Goal: Task Accomplishment & Management: Manage account settings

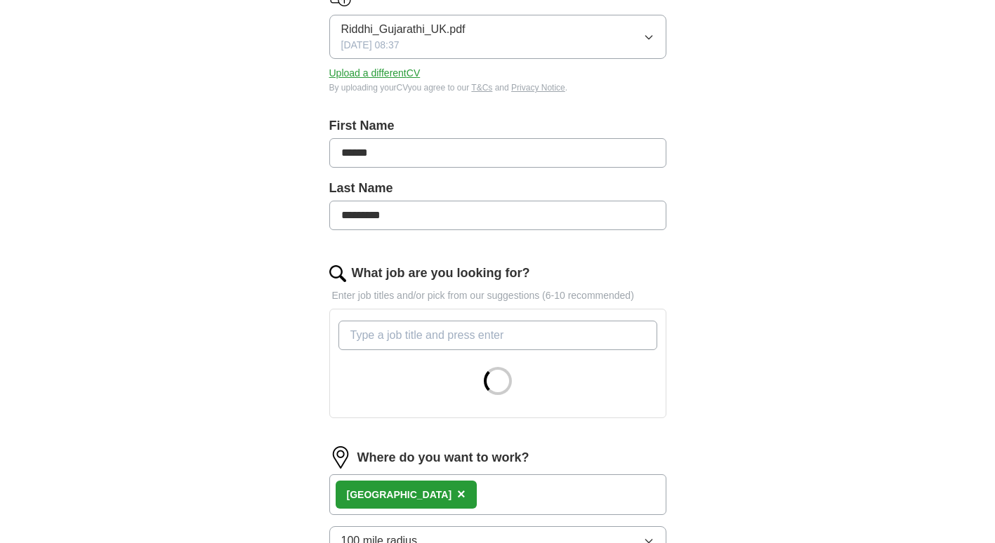
scroll to position [232, 0]
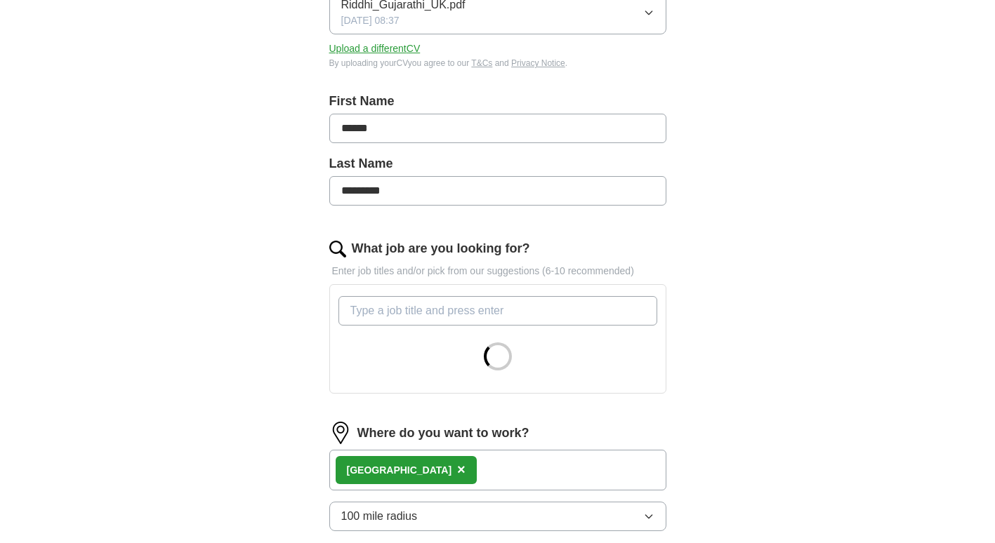
click at [472, 309] on input "What job are you looking for?" at bounding box center [497, 310] width 319 height 29
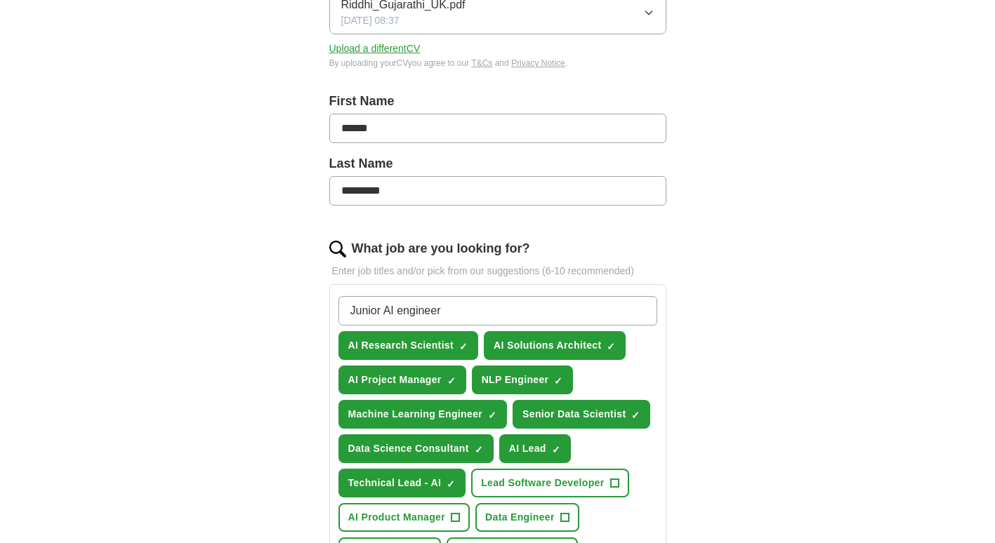
click at [726, 355] on div "ApplyIQ Let ApplyIQ do the hard work of searching and applying for jobs. Just t…" at bounding box center [497, 410] width 898 height 1201
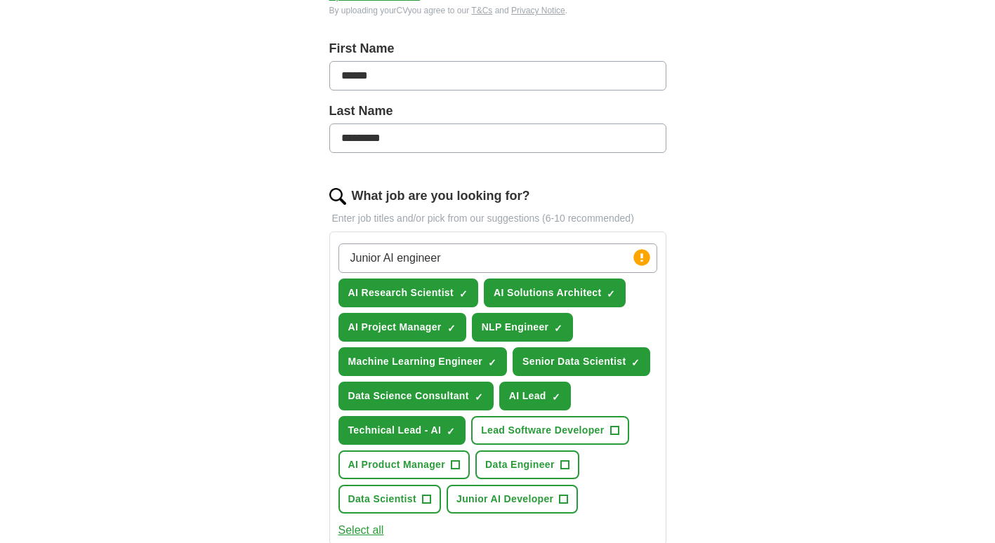
scroll to position [309, 0]
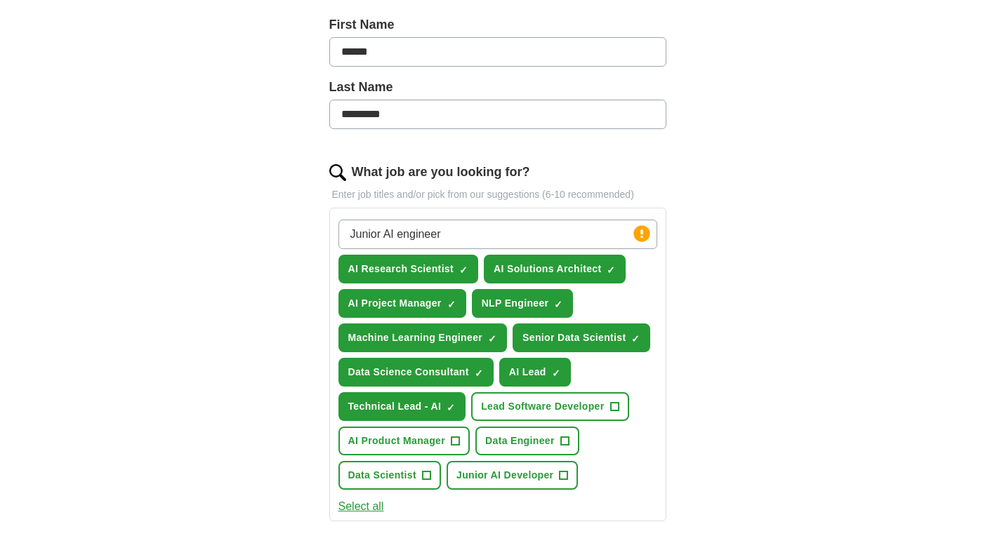
click at [606, 235] on input "Junior AI engineer" at bounding box center [497, 234] width 319 height 29
type input "Junior"
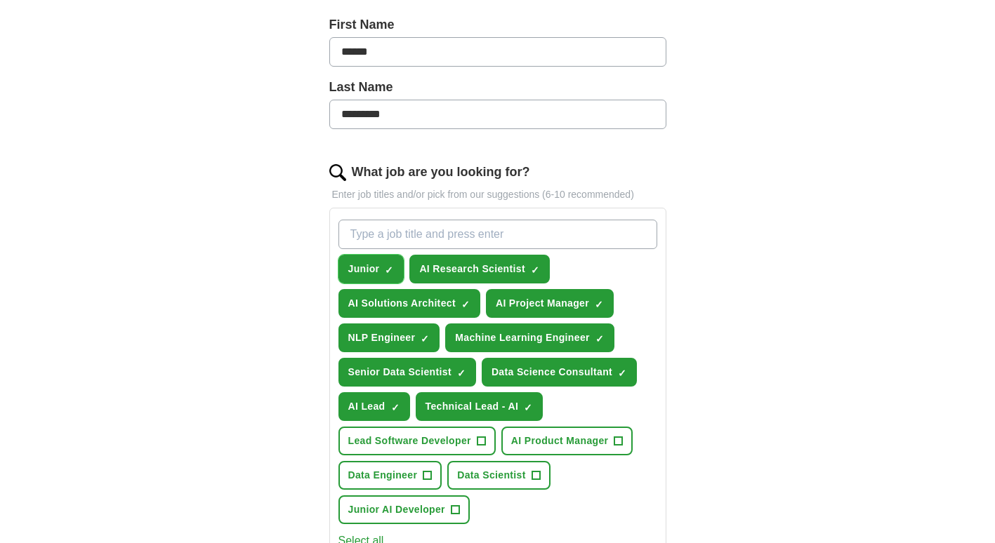
click at [368, 267] on span "Junior" at bounding box center [364, 269] width 32 height 15
click at [394, 265] on button "Junior +" at bounding box center [371, 269] width 66 height 29
click at [0, 0] on span "×" at bounding box center [0, 0] width 0 height 0
click at [384, 237] on input "What job are you looking for?" at bounding box center [497, 234] width 319 height 29
type input "Junior engineer"
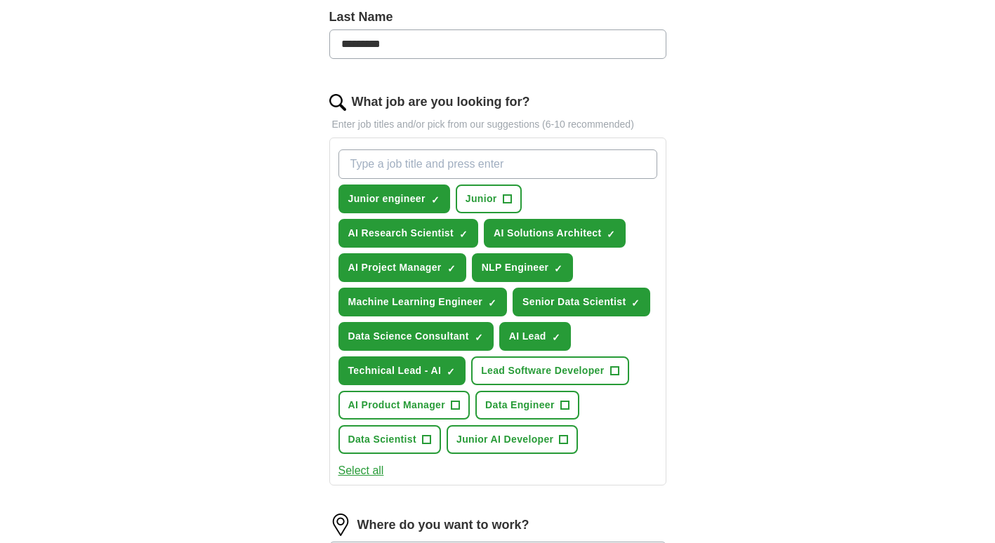
scroll to position [380, 0]
click at [617, 368] on span "+" at bounding box center [614, 370] width 8 height 11
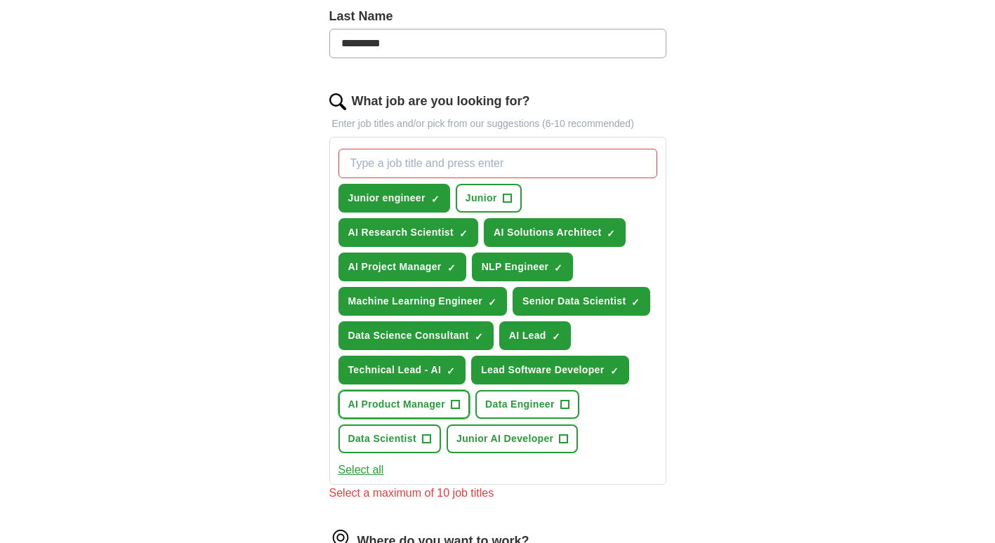
click at [427, 413] on button "AI Product Manager +" at bounding box center [404, 404] width 132 height 29
click at [425, 437] on span "+" at bounding box center [426, 439] width 8 height 11
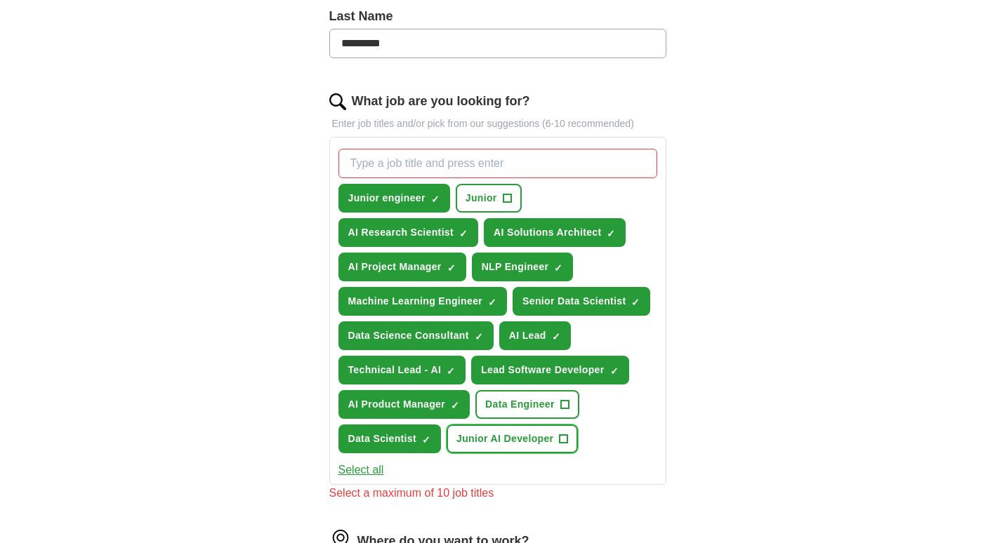
click at [496, 437] on span "Junior AI Developer" at bounding box center [504, 439] width 97 height 15
click at [540, 399] on span "Data Engineer" at bounding box center [519, 404] width 69 height 15
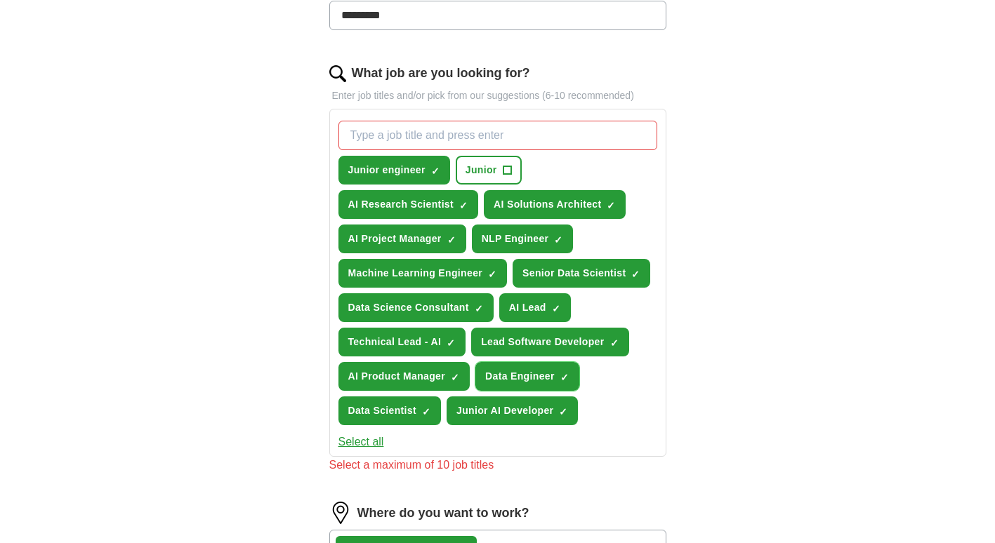
scroll to position [409, 0]
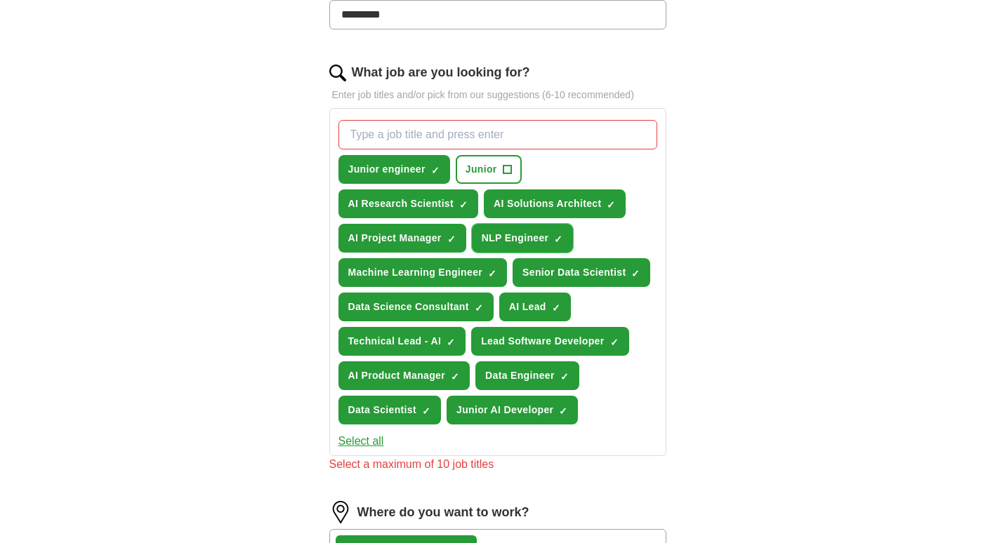
click at [553, 230] on button "NLP Engineer ✓ ×" at bounding box center [523, 238] width 102 height 29
click at [615, 230] on div "Junior engineer ✓ × Junior + AI Research Scientist ✓ × AI Solutions Architect ✓…" at bounding box center [498, 272] width 324 height 316
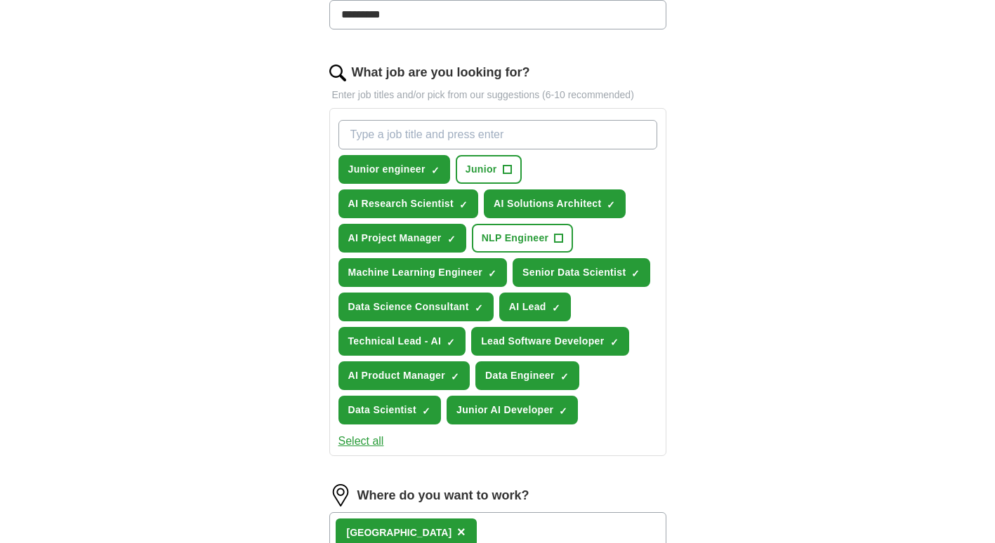
click at [465, 133] on input "What job are you looking for?" at bounding box center [497, 134] width 319 height 29
type input "g"
type input "GENAI developer"
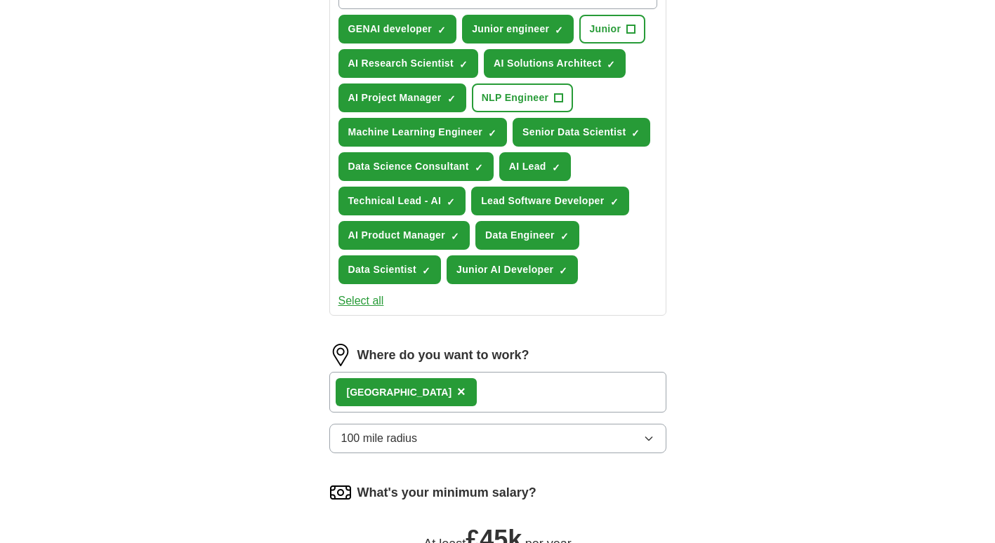
scroll to position [550, 0]
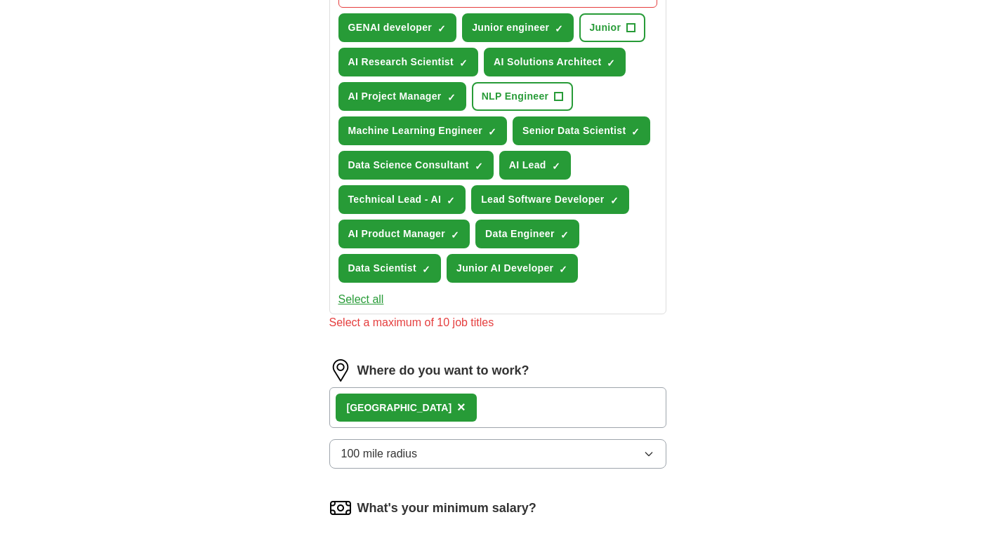
click at [453, 377] on div "Where do you want to work? London × 100 mile radius" at bounding box center [497, 419] width 337 height 121
click at [448, 401] on div "London ×" at bounding box center [497, 407] width 337 height 41
click at [423, 420] on div "London ×" at bounding box center [497, 407] width 337 height 41
click at [423, 451] on button "100 mile radius" at bounding box center [497, 453] width 337 height 29
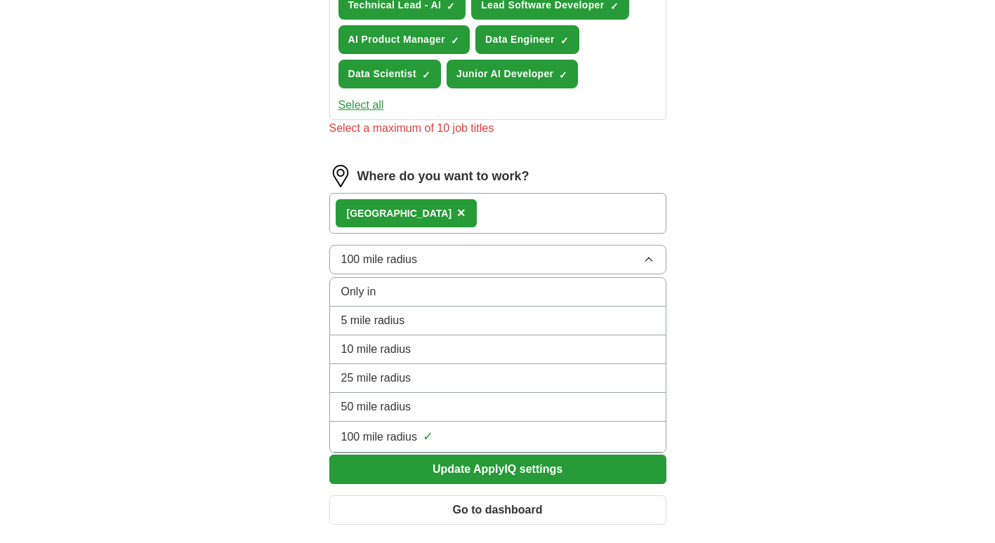
scroll to position [749, 0]
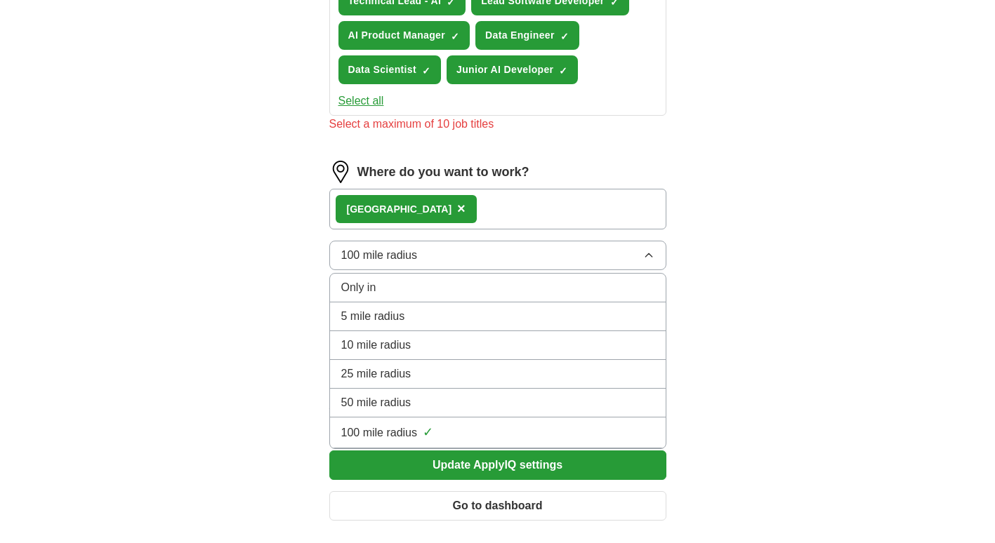
click at [428, 440] on span "✓" at bounding box center [428, 432] width 11 height 19
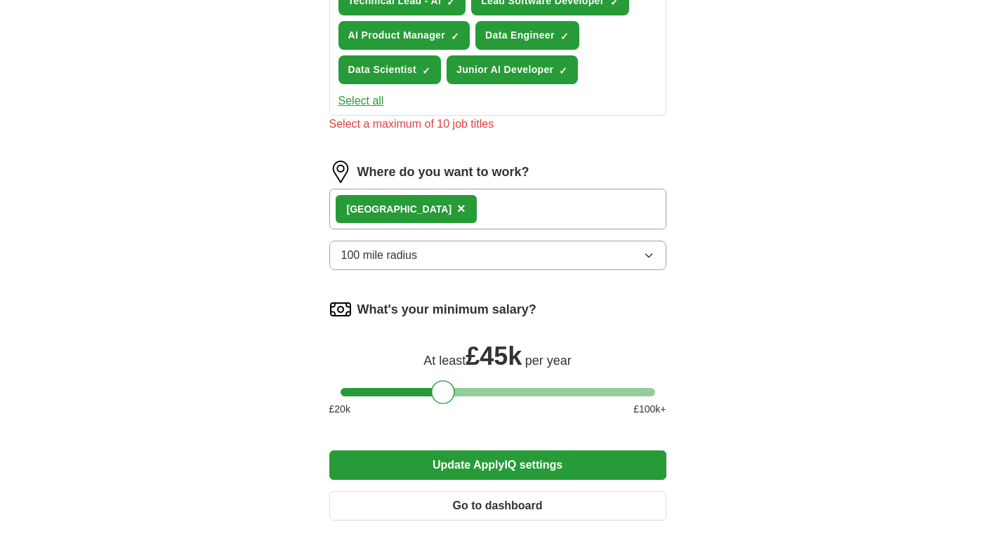
click at [439, 258] on button "100 mile radius" at bounding box center [497, 255] width 337 height 29
click at [444, 213] on div "London ×" at bounding box center [497, 209] width 337 height 41
click at [457, 210] on span "×" at bounding box center [461, 208] width 8 height 15
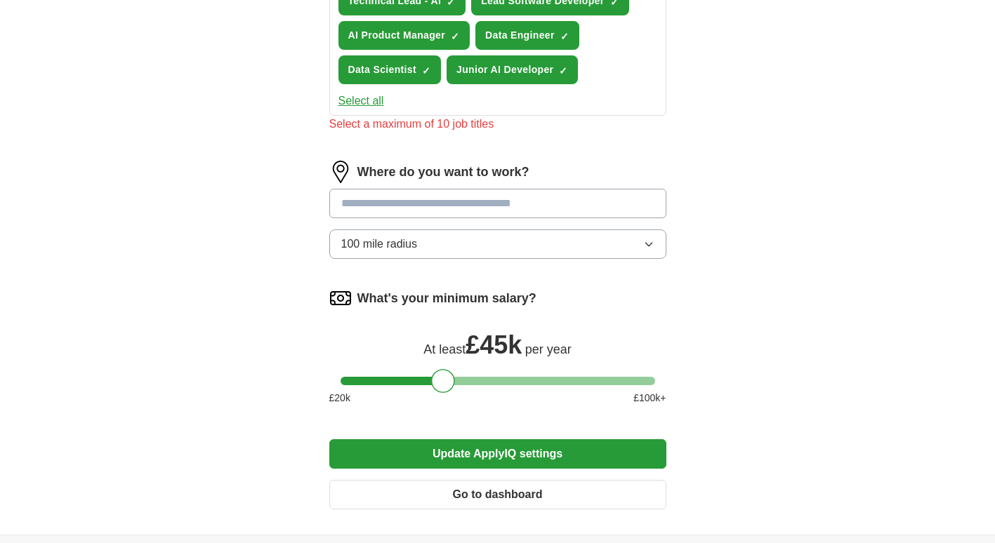
click at [391, 210] on input at bounding box center [497, 203] width 337 height 29
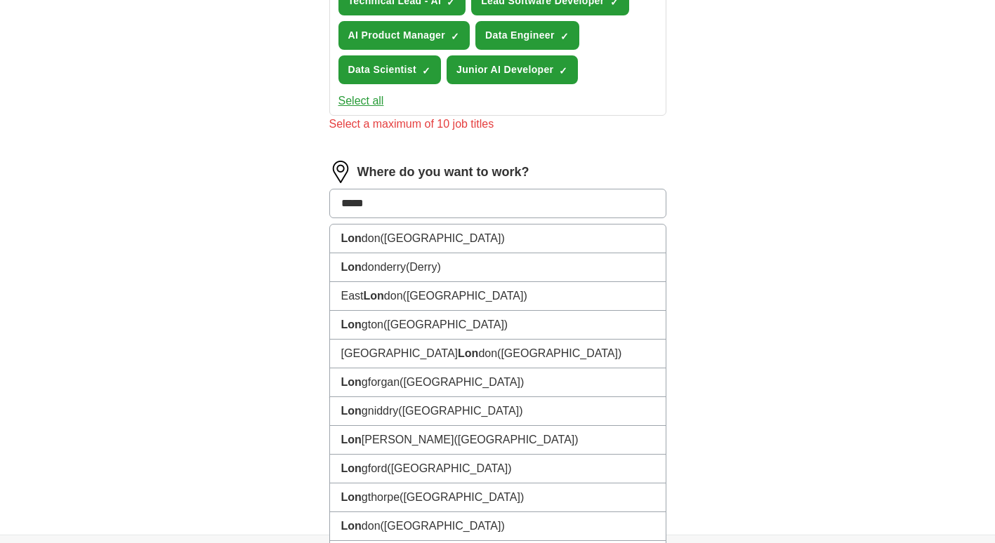
type input "******"
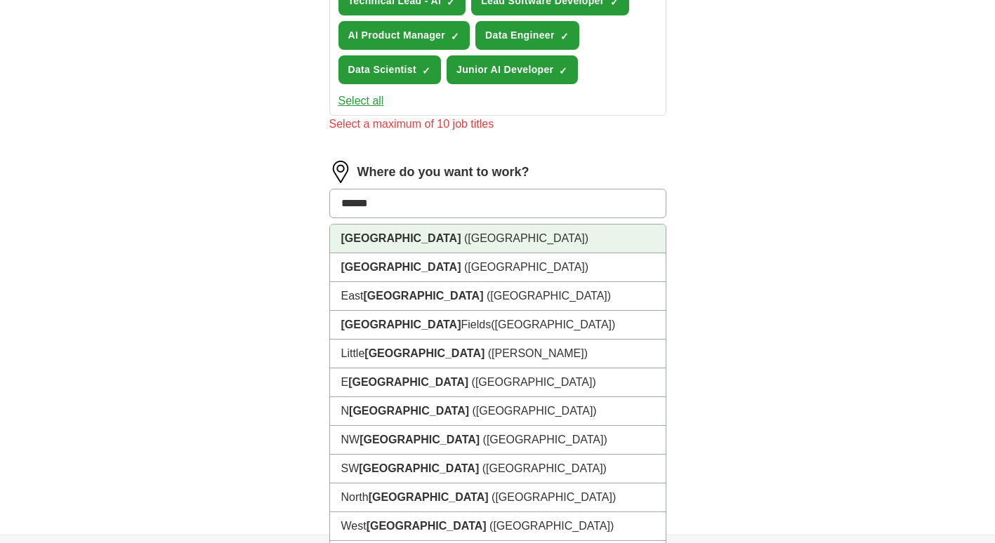
click at [464, 234] on span "(UK)" at bounding box center [526, 238] width 124 height 12
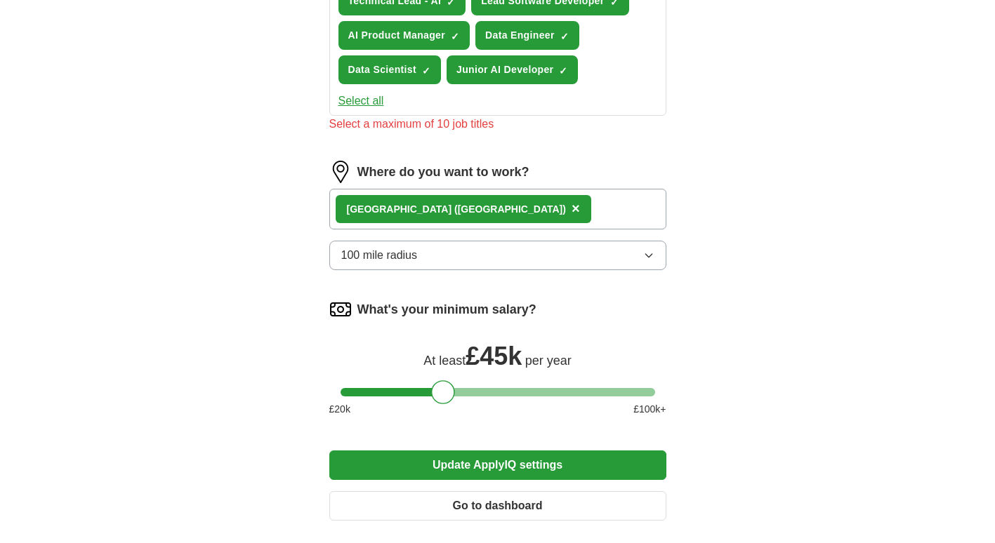
click at [472, 199] on div "London (UK) ×" at bounding box center [497, 209] width 337 height 41
click at [464, 390] on div at bounding box center [497, 392] width 314 height 8
click at [478, 464] on button "Update ApplyIQ settings" at bounding box center [497, 465] width 337 height 29
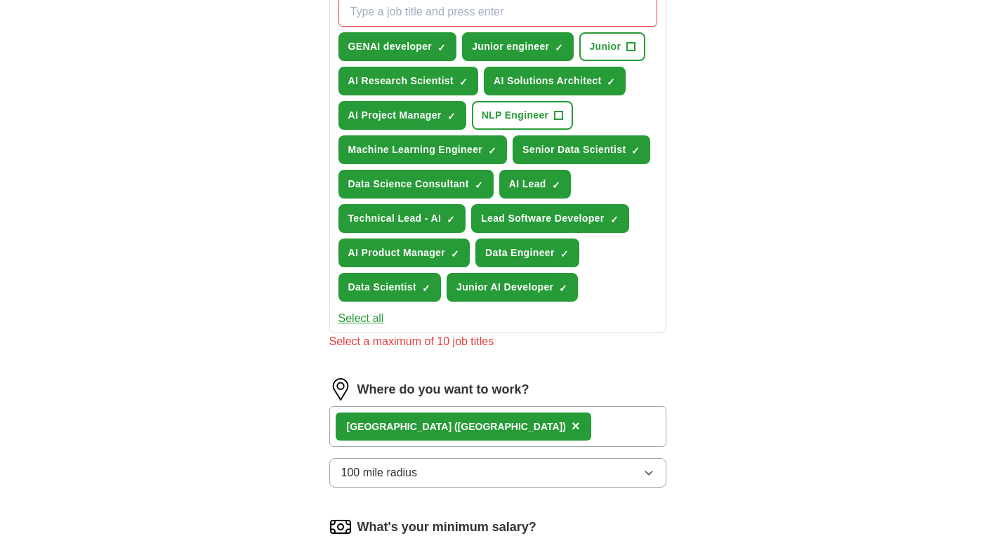
scroll to position [531, 0]
click at [0, 0] on span "×" at bounding box center [0, 0] width 0 height 0
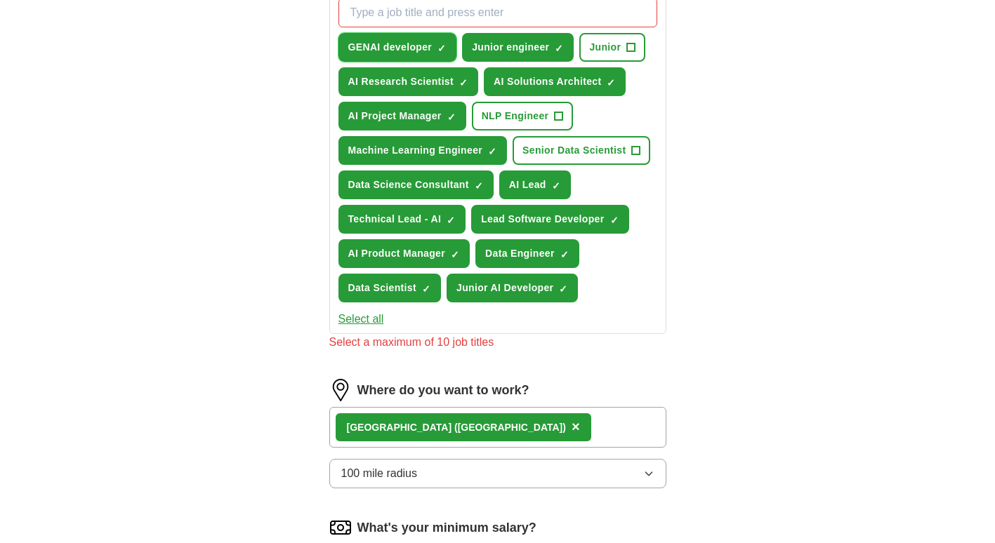
click at [0, 0] on span "×" at bounding box center [0, 0] width 0 height 0
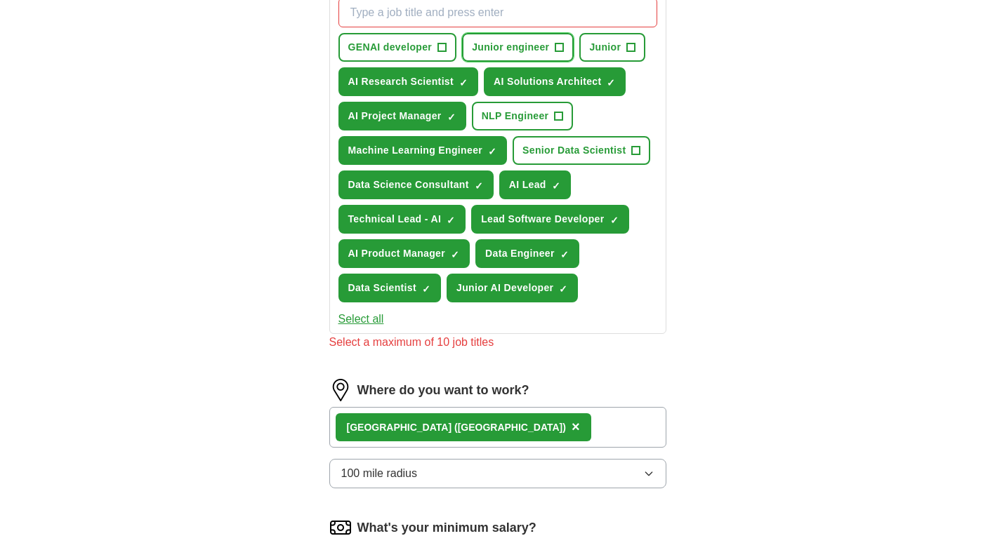
scroll to position [841, 0]
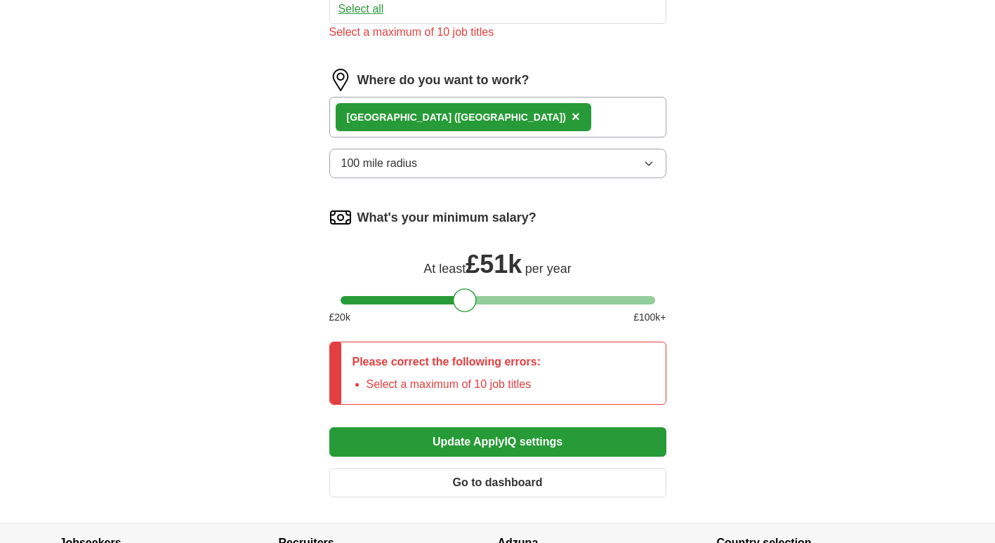
click at [517, 435] on button "Update ApplyIQ settings" at bounding box center [497, 441] width 337 height 29
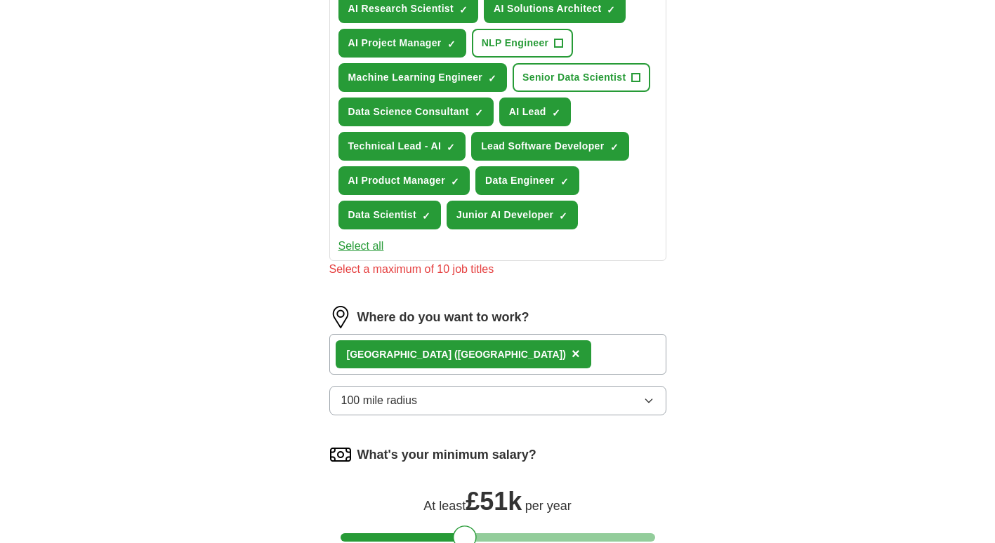
scroll to position [603, 0]
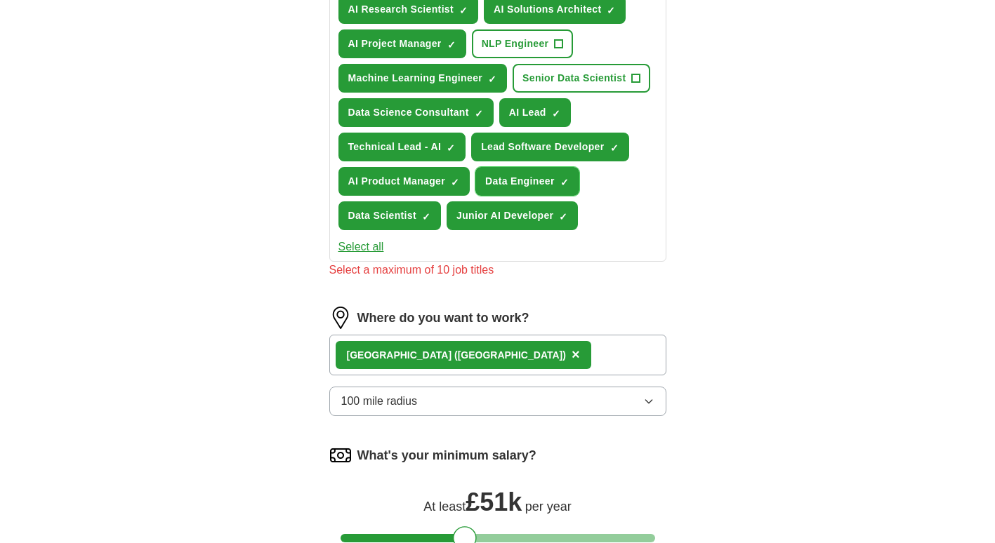
click at [0, 0] on span "×" at bounding box center [0, 0] width 0 height 0
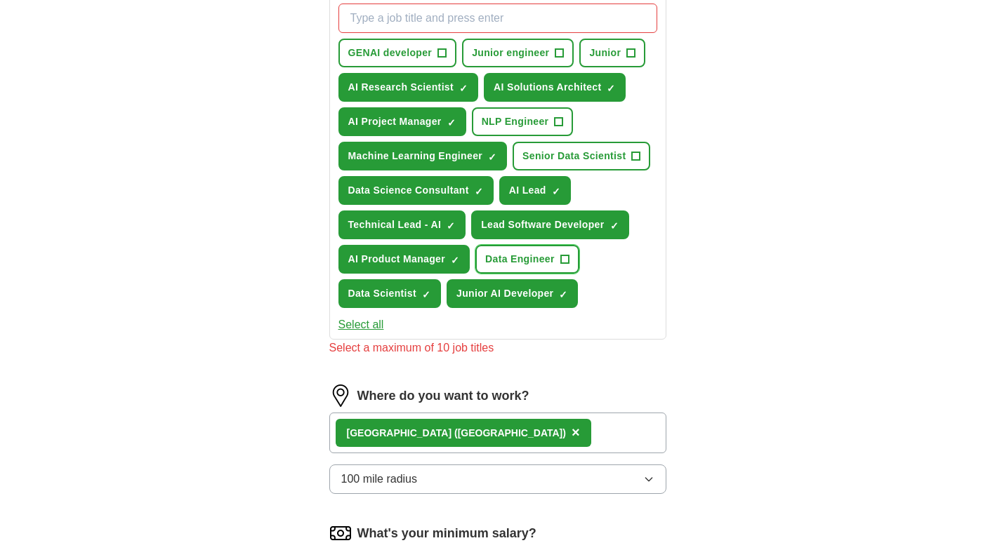
scroll to position [526, 0]
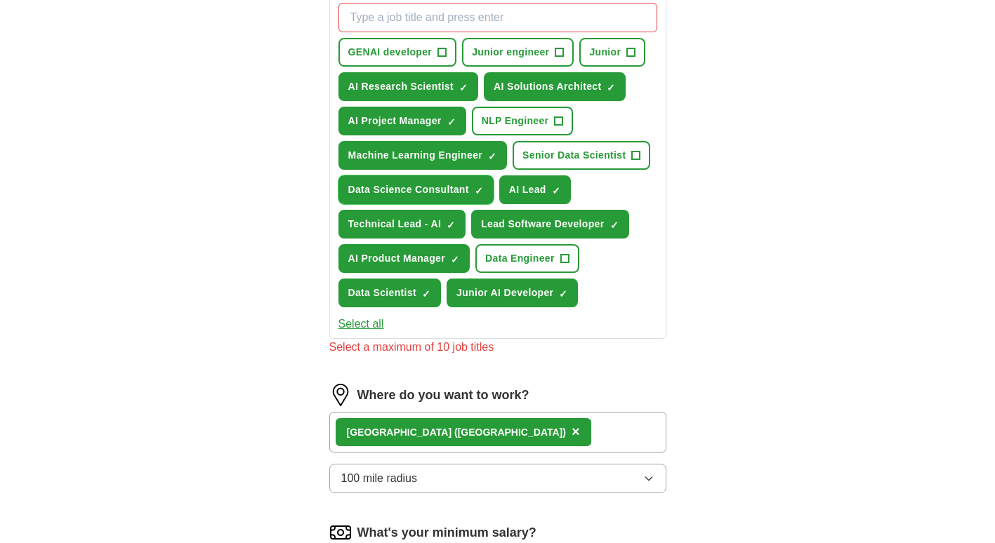
click at [460, 191] on span "Data Science Consultant" at bounding box center [408, 189] width 121 height 15
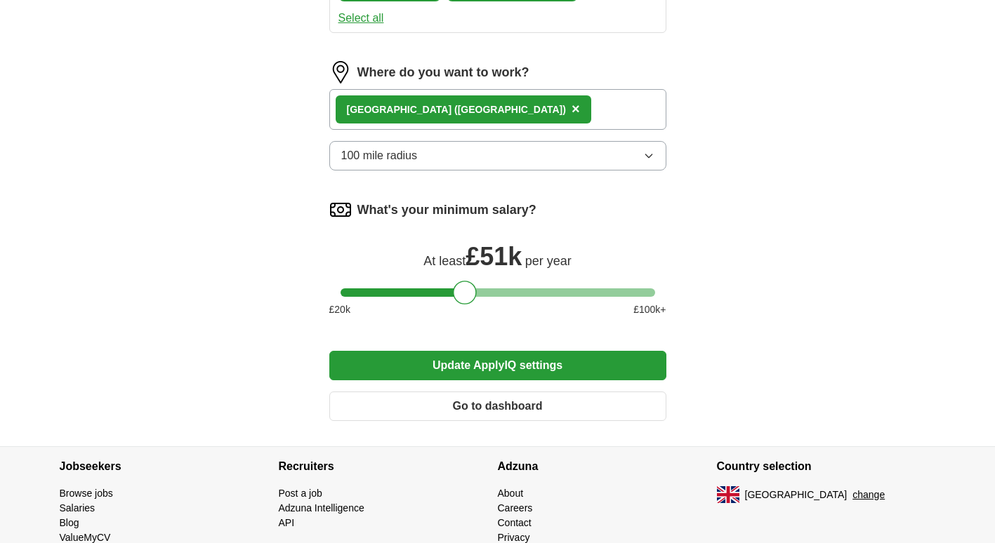
scroll to position [832, 0]
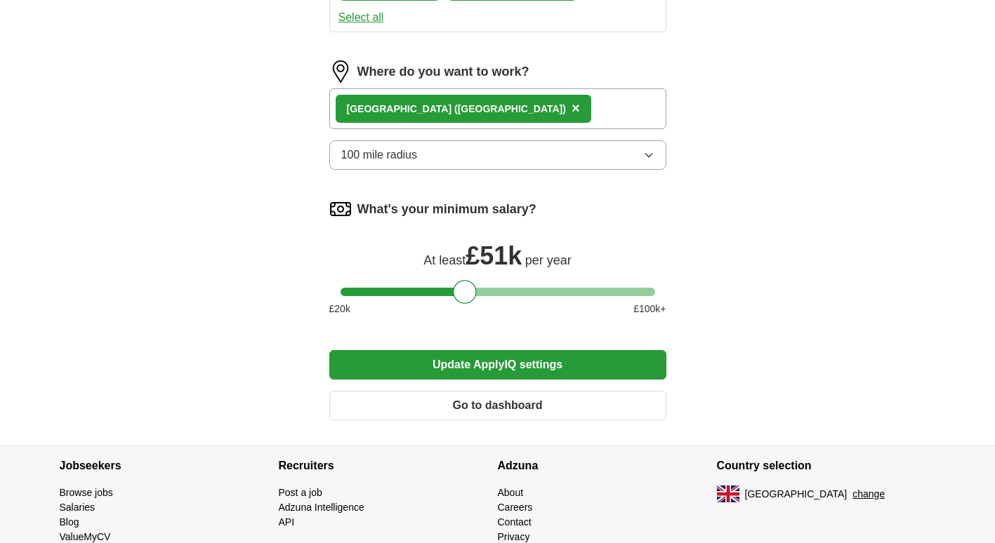
click at [500, 365] on button "Update ApplyIQ settings" at bounding box center [497, 364] width 337 height 29
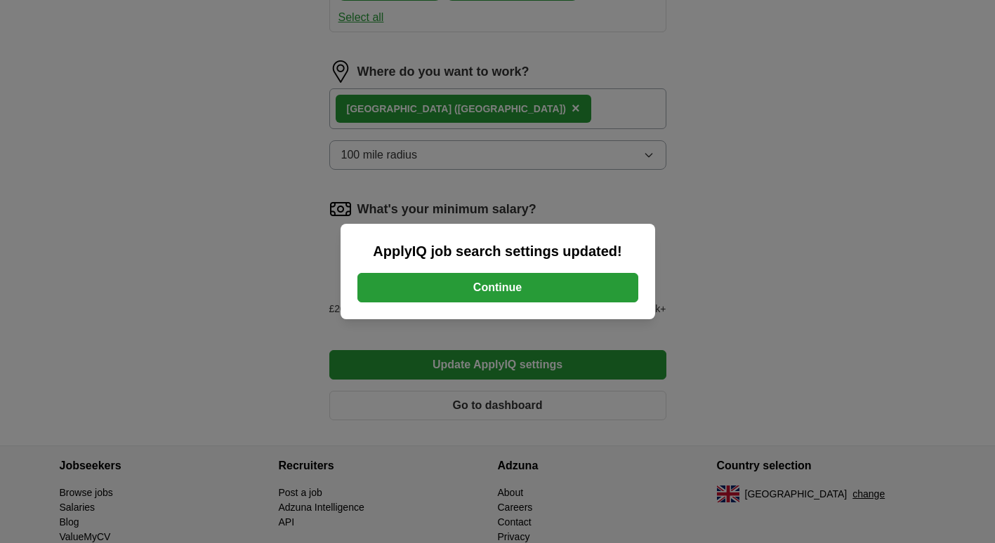
click at [502, 280] on button "Continue" at bounding box center [497, 287] width 281 height 29
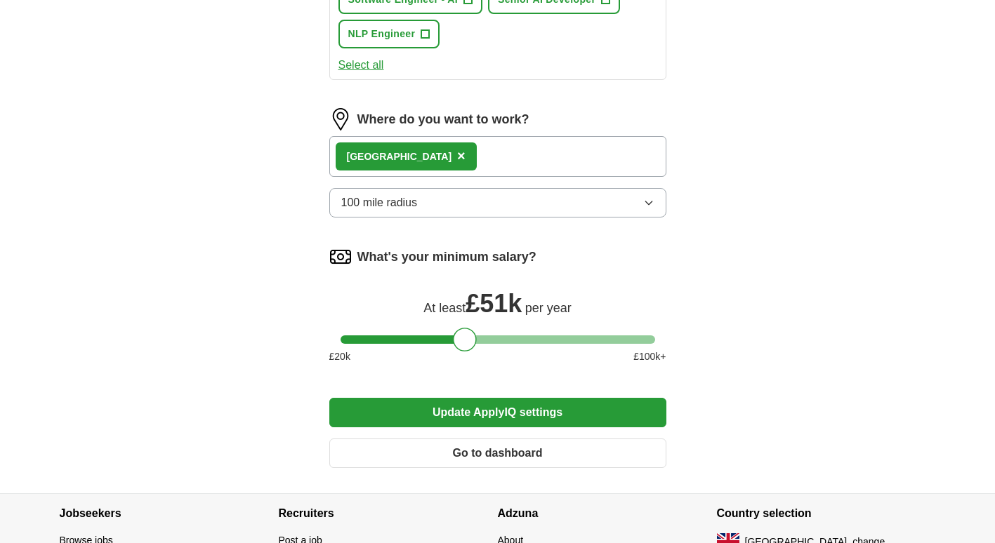
scroll to position [769, 0]
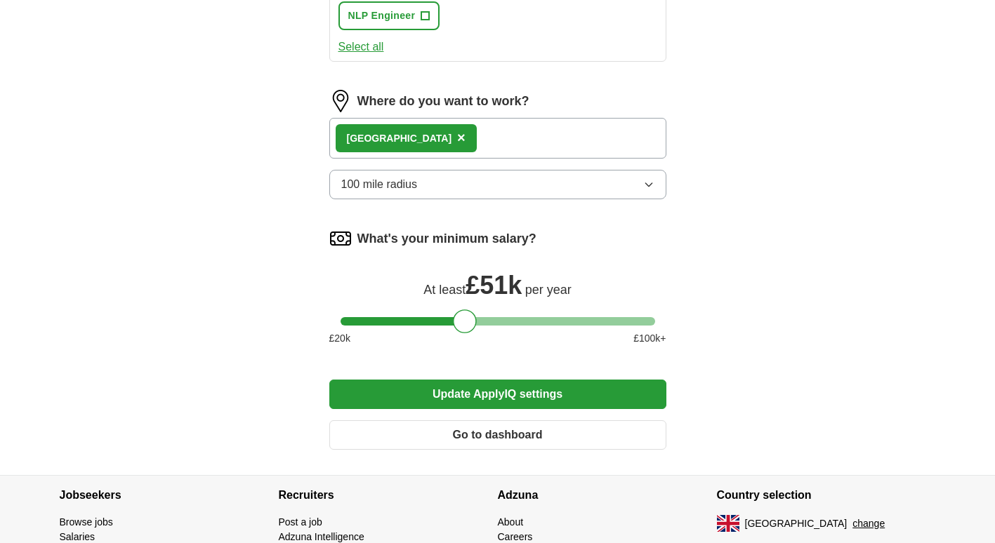
click at [505, 431] on button "Go to dashboard" at bounding box center [497, 434] width 337 height 29
